Goal: Task Accomplishment & Management: Complete application form

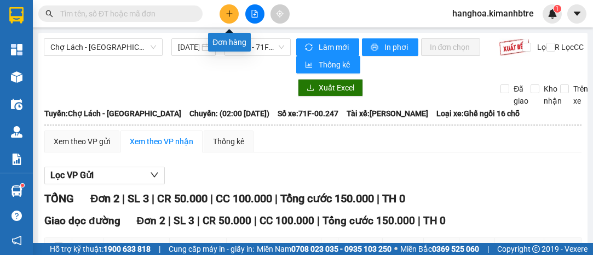
click at [233, 15] on button at bounding box center [229, 13] width 19 height 19
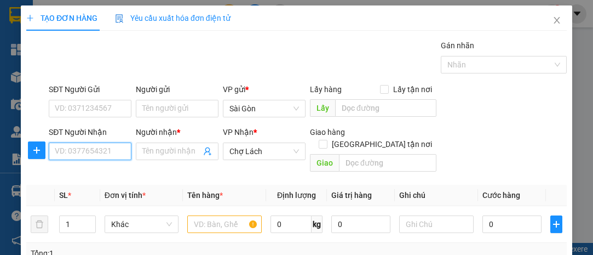
click at [102, 148] on input "SĐT Người Nhận" at bounding box center [90, 151] width 83 height 18
type input "0379332514"
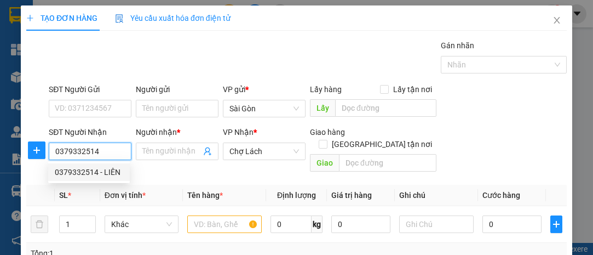
click at [91, 178] on div "0379332514 - LIÊN" at bounding box center [89, 172] width 82 height 18
type input "LIÊN"
type input "3 MINH"
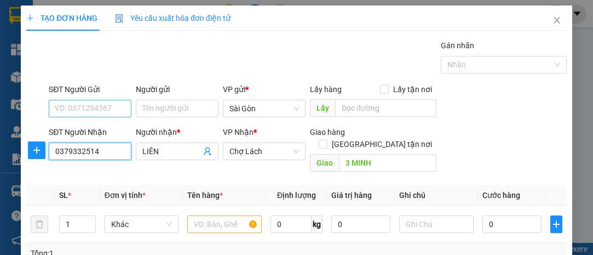
type input "0379332514"
click at [90, 111] on input "SĐT Người Gửi" at bounding box center [90, 109] width 83 height 18
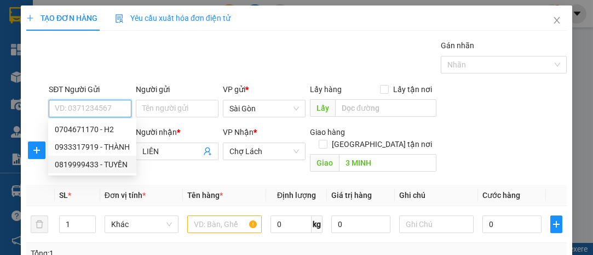
click at [99, 168] on div "0819999433 - TUYỀN" at bounding box center [92, 164] width 75 height 12
type input "0819999433"
type input "TUYỀN"
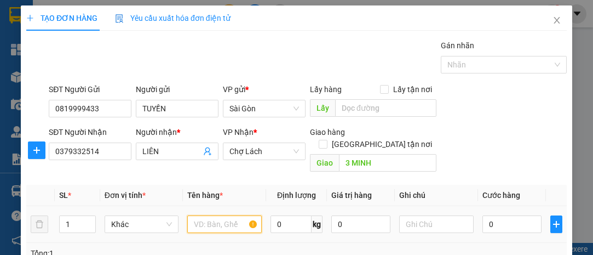
click at [207, 215] on input "text" at bounding box center [224, 224] width 75 height 18
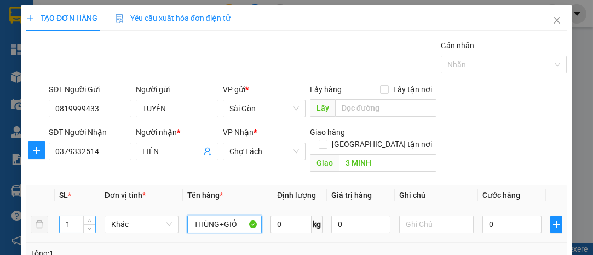
type input "THÙNG+GIỎ"
click at [77, 216] on input "1" at bounding box center [78, 224] width 36 height 16
type input "2"
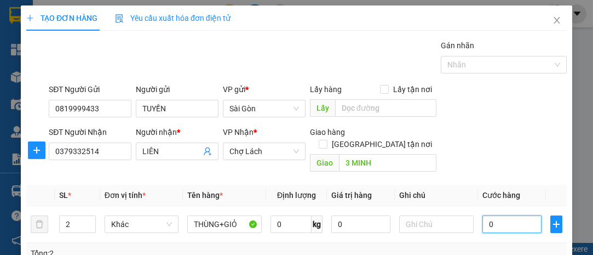
type input "6"
type input "60"
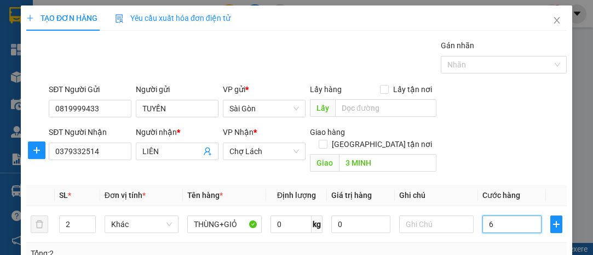
type input "60"
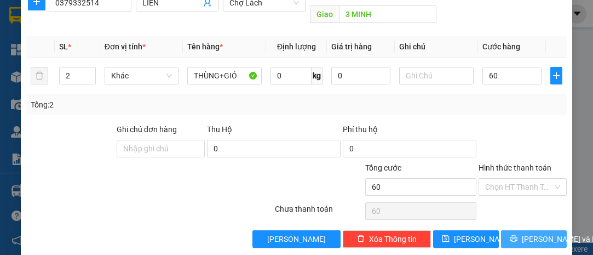
type input "60.000"
click at [517, 230] on button "[PERSON_NAME] và In" at bounding box center [534, 239] width 66 height 18
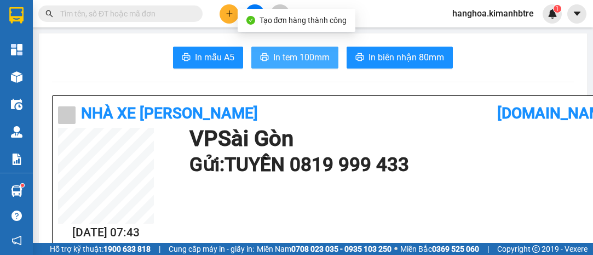
click at [291, 56] on span "In tem 100mm" at bounding box center [301, 57] width 56 height 14
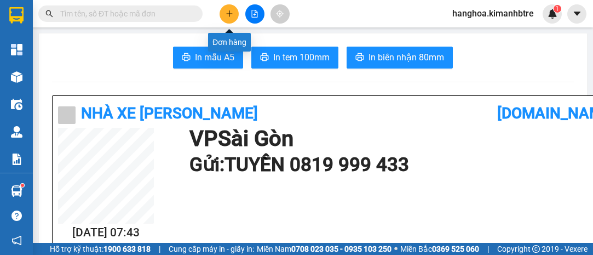
click at [226, 11] on icon "plus" at bounding box center [230, 14] width 8 height 8
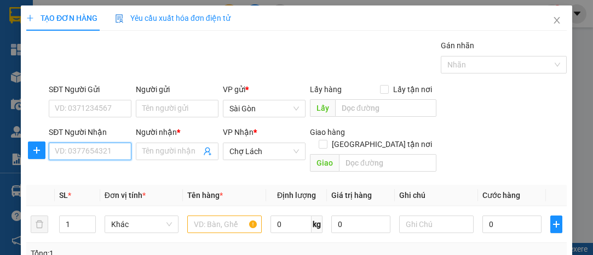
click at [108, 153] on input "SĐT Người Nhận" at bounding box center [90, 151] width 83 height 18
type input "0"
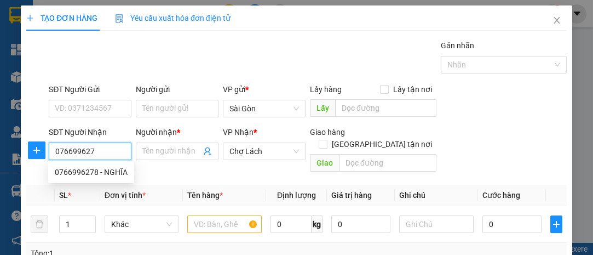
type input "0766996278"
click at [119, 176] on div "0766996278 - NGHĨA" at bounding box center [91, 172] width 73 height 12
type input "NGHĨA"
type input "6 RI"
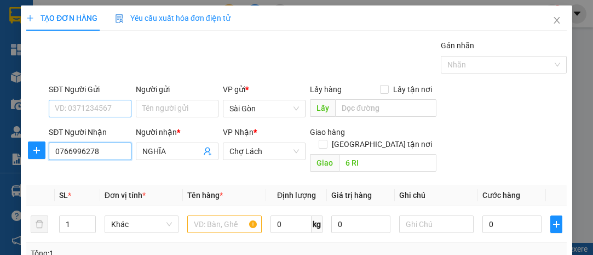
type input "0766996278"
click at [117, 107] on input "SĐT Người Gửi" at bounding box center [90, 109] width 83 height 18
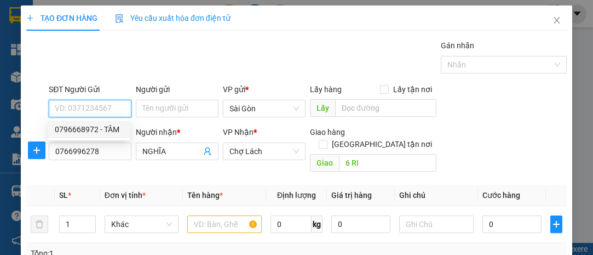
click at [117, 130] on div "0796668972 - TÂM" at bounding box center [89, 129] width 68 height 12
type input "0796668972"
type input "TÂM"
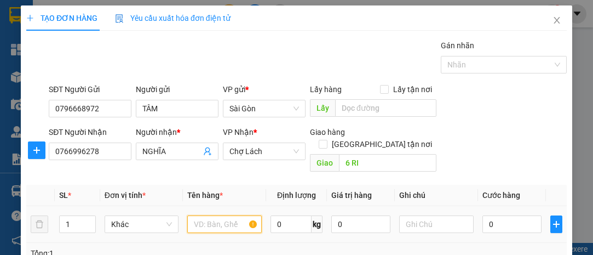
click at [238, 215] on input "text" at bounding box center [224, 224] width 75 height 18
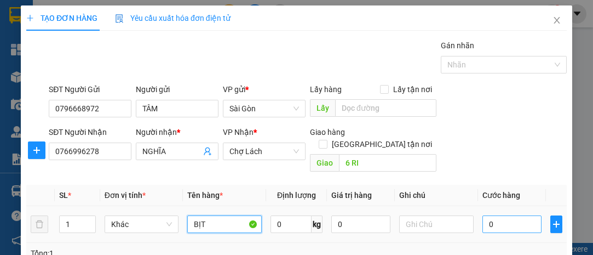
type input "BỊT"
click at [495, 215] on input "0" at bounding box center [512, 224] width 59 height 18
type input "3"
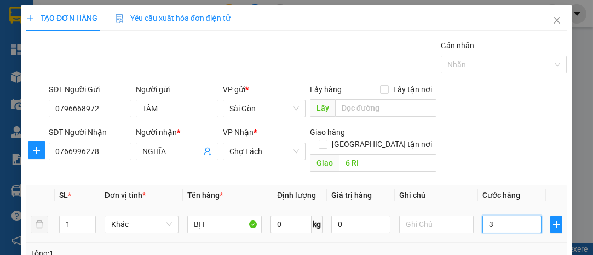
type input "30"
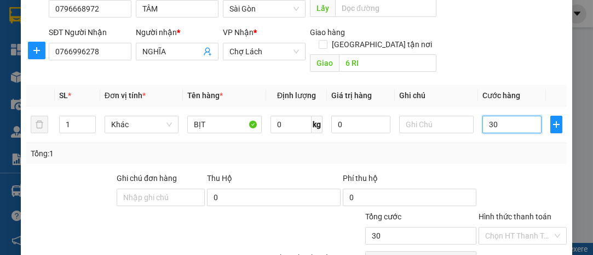
scroll to position [148, 0]
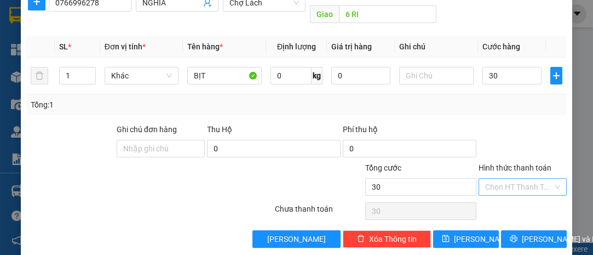
type input "30.000"
click at [519, 179] on input "Hình thức thanh toán" at bounding box center [518, 187] width 67 height 16
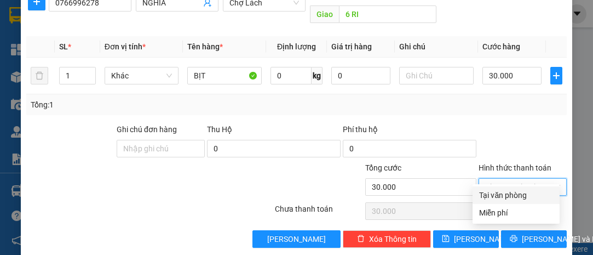
click at [515, 189] on div "Tại văn phòng" at bounding box center [516, 195] width 74 height 12
type input "0"
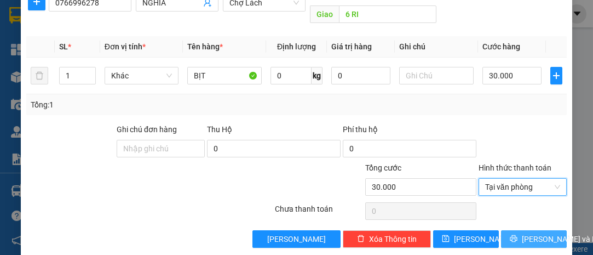
click at [530, 233] on span "[PERSON_NAME] và In" at bounding box center [560, 239] width 77 height 12
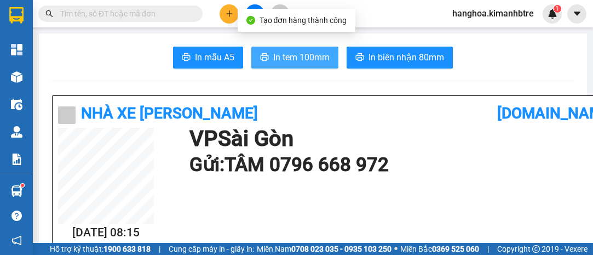
click at [306, 56] on span "In tem 100mm" at bounding box center [301, 57] width 56 height 14
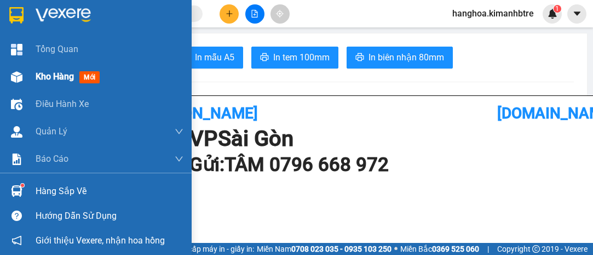
click at [44, 79] on span "Kho hàng" at bounding box center [55, 76] width 38 height 10
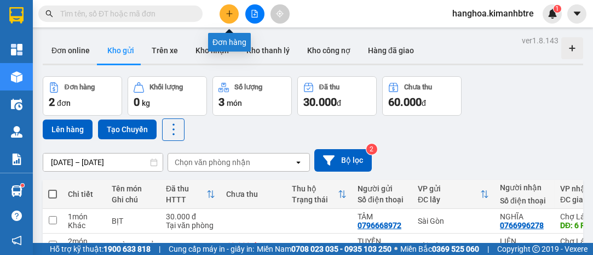
click at [226, 16] on icon "plus" at bounding box center [230, 14] width 8 height 8
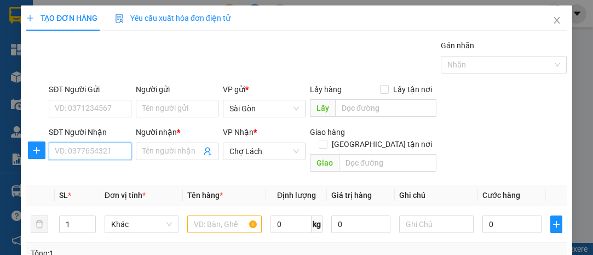
click at [100, 155] on input "SĐT Người Nhận" at bounding box center [90, 151] width 83 height 18
type input "0938032870"
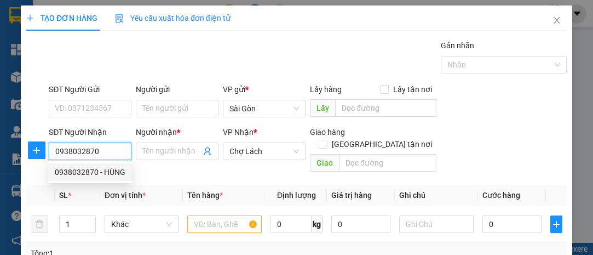
click at [97, 175] on div "0938032870 - HÙNG" at bounding box center [90, 172] width 71 height 12
type input "HÙNG"
type input "6 RI"
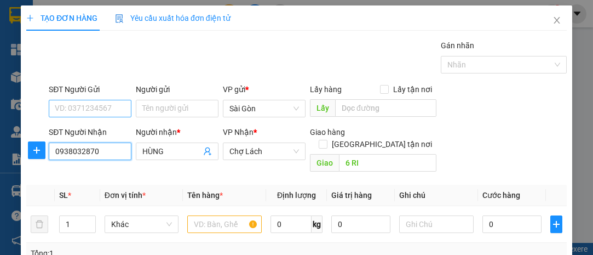
type input "0938032870"
click at [102, 101] on input "SĐT Người Gửi" at bounding box center [90, 109] width 83 height 18
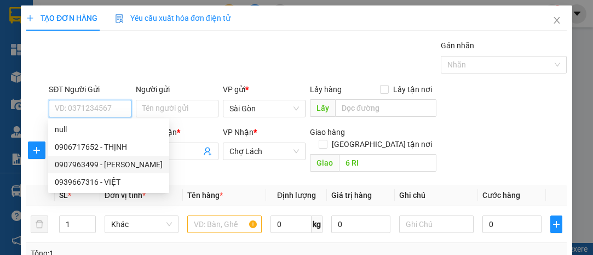
click at [116, 166] on div "0907963499 - [PERSON_NAME]" at bounding box center [109, 164] width 108 height 12
type input "0907963499"
type input "TRINH"
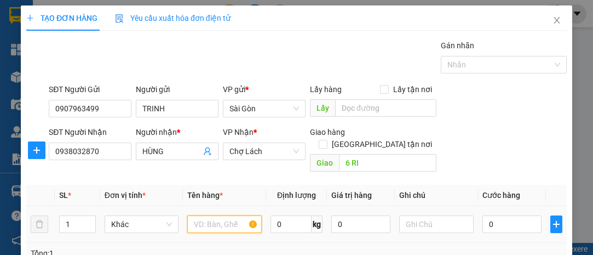
click at [211, 215] on input "text" at bounding box center [224, 224] width 75 height 18
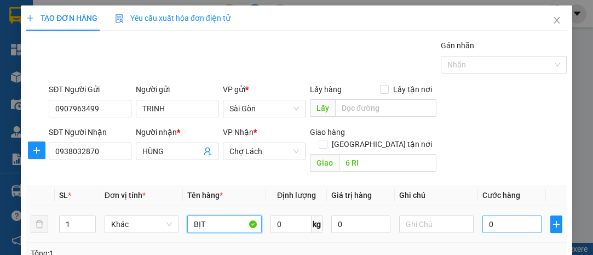
type input "BỊT"
click at [496, 215] on input "0" at bounding box center [512, 224] width 59 height 18
type input "4"
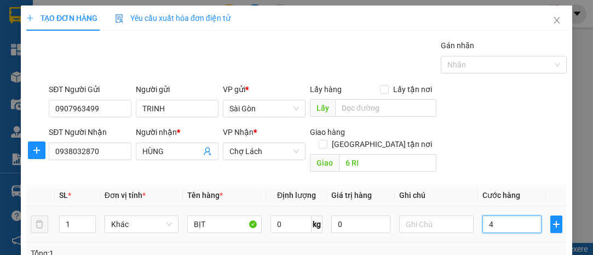
type input "40"
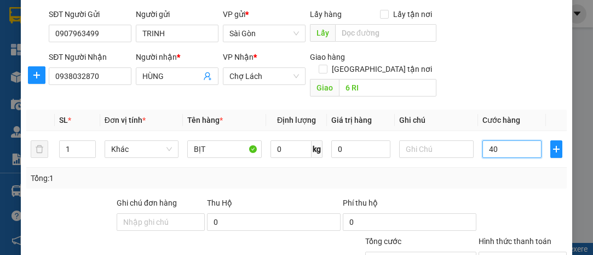
scroll to position [148, 0]
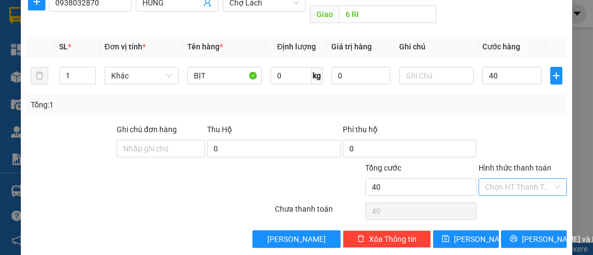
type input "40.000"
click at [518, 179] on input "Hình thức thanh toán" at bounding box center [518, 187] width 67 height 16
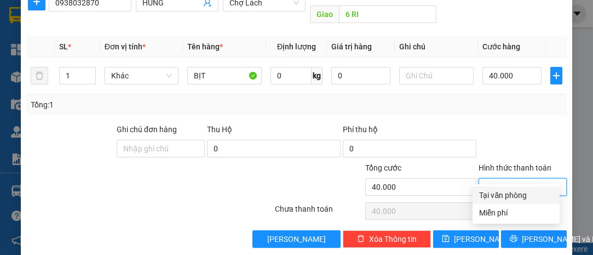
click at [492, 106] on div "Transit Pickup Surcharge Ids Transit Deliver Surcharge Ids Transit Deliver Surc…" at bounding box center [296, 69] width 541 height 357
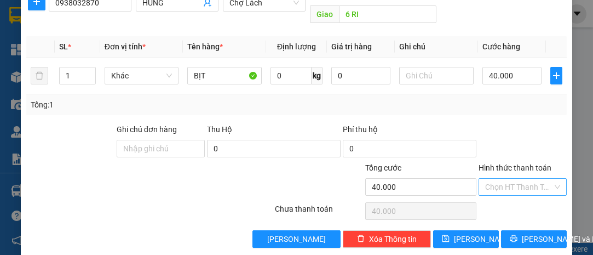
click at [516, 179] on input "Hình thức thanh toán" at bounding box center [518, 187] width 67 height 16
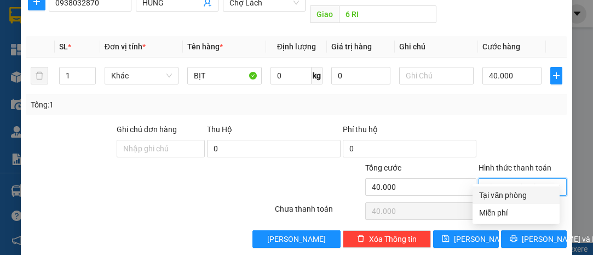
click at [522, 190] on div "Tại văn phòng" at bounding box center [516, 195] width 74 height 12
type input "0"
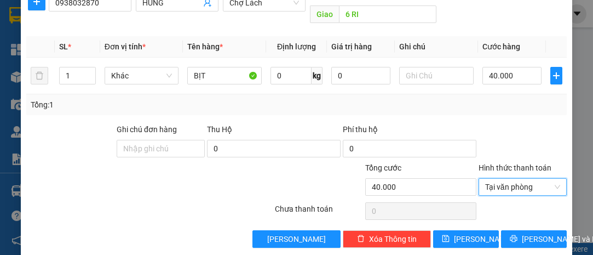
click at [518, 125] on div at bounding box center [523, 142] width 90 height 38
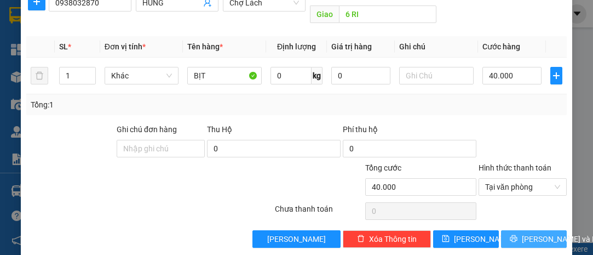
click at [548, 233] on span "[PERSON_NAME] và In" at bounding box center [560, 239] width 77 height 12
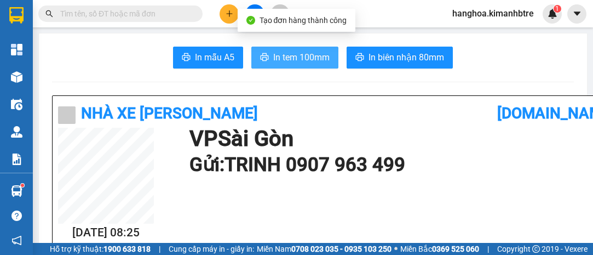
click at [297, 54] on span "In tem 100mm" at bounding box center [301, 57] width 56 height 14
